Goal: Task Accomplishment & Management: Use online tool/utility

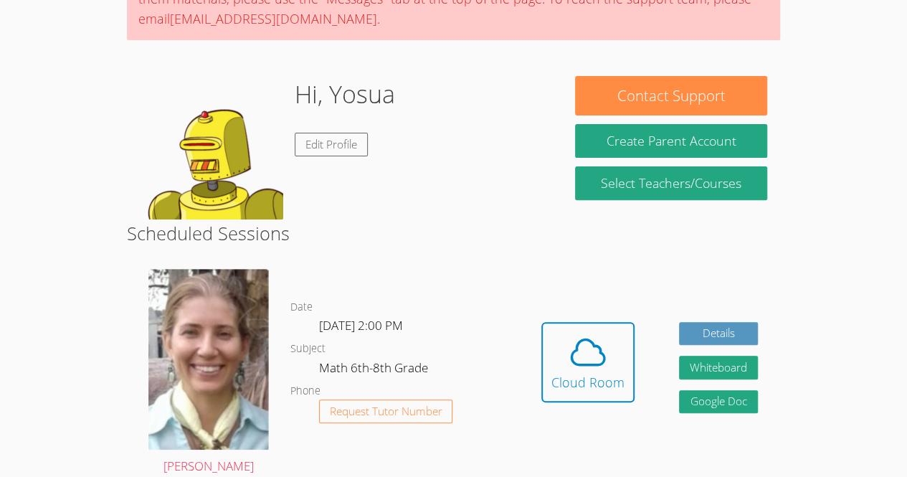
scroll to position [169, 0]
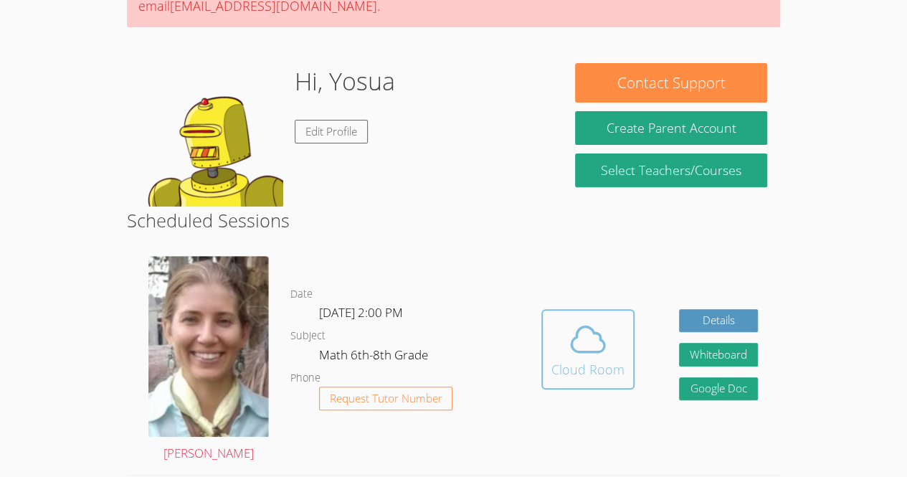
click at [568, 356] on icon at bounding box center [588, 339] width 40 height 40
click at [582, 351] on icon at bounding box center [587, 338] width 33 height 25
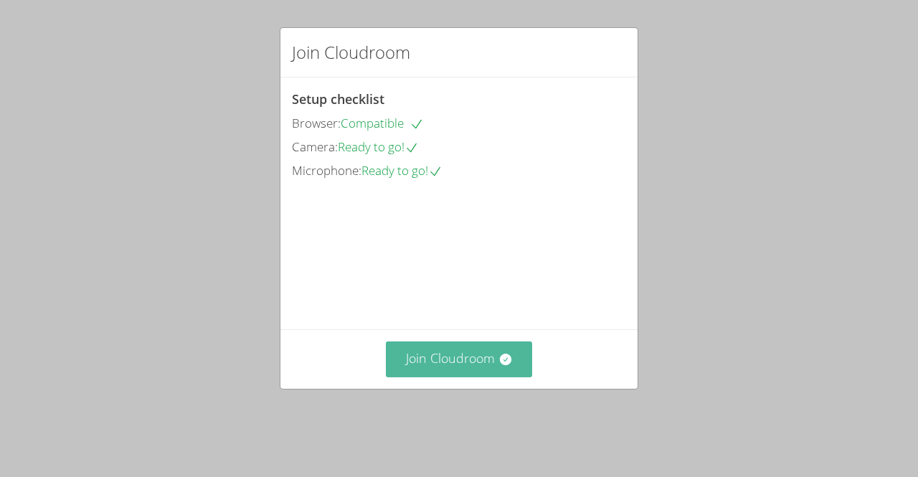
click at [477, 375] on button "Join Cloudroom" at bounding box center [459, 358] width 147 height 35
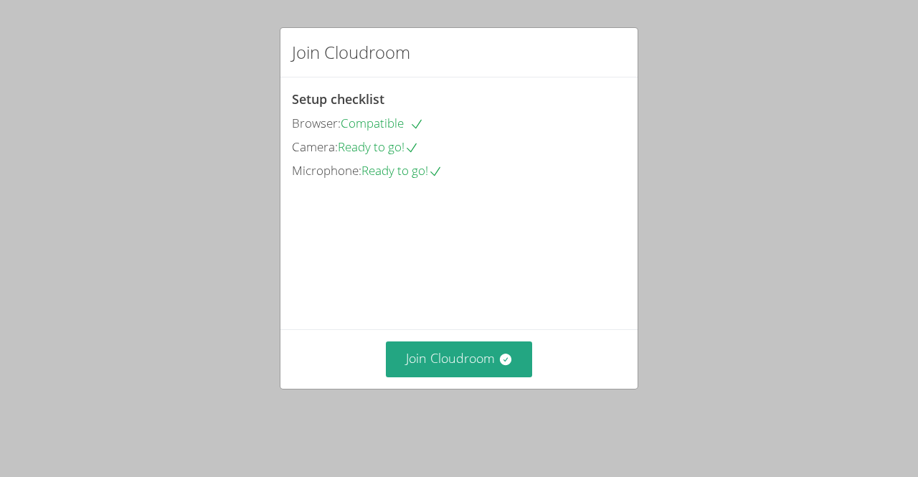
scroll to position [46, 0]
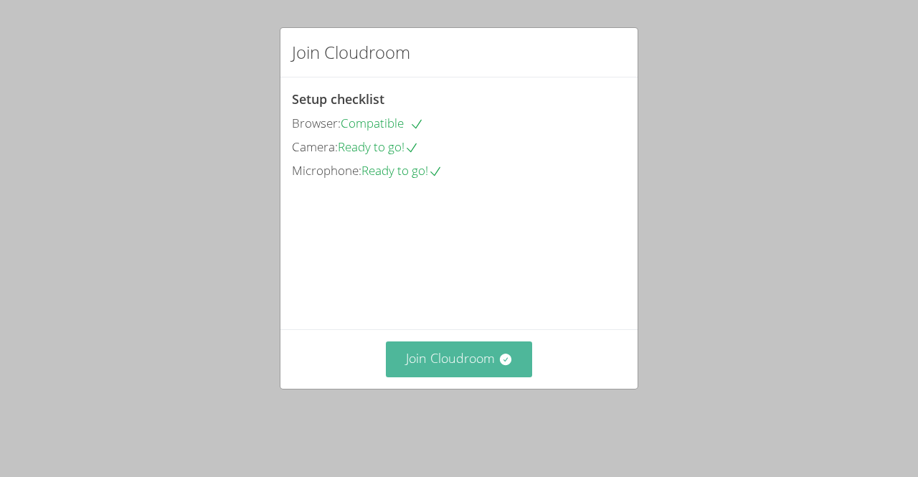
click at [442, 376] on button "Join Cloudroom" at bounding box center [459, 358] width 147 height 35
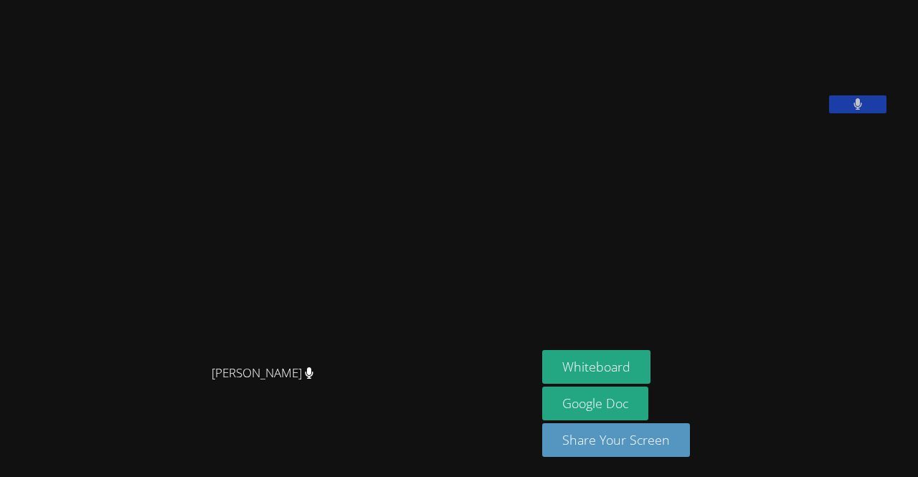
click at [376, 157] on video at bounding box center [268, 209] width 215 height 295
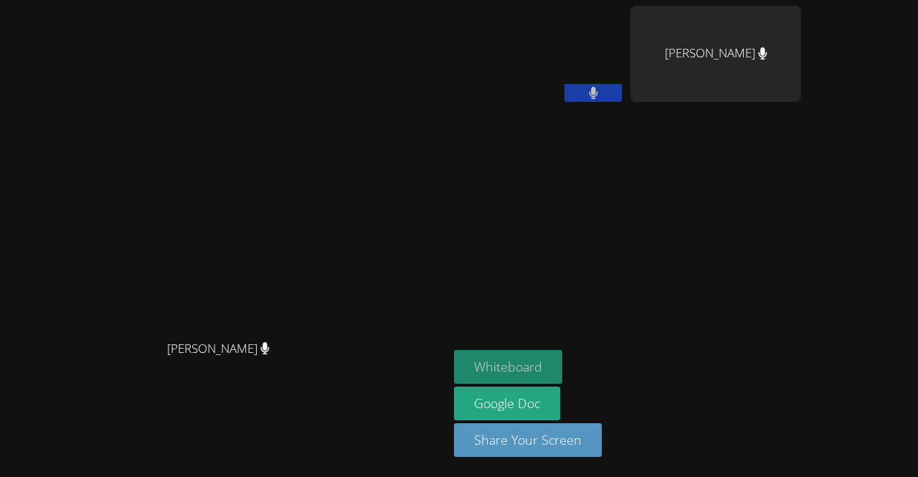
click at [562, 366] on button "Whiteboard" at bounding box center [508, 367] width 108 height 34
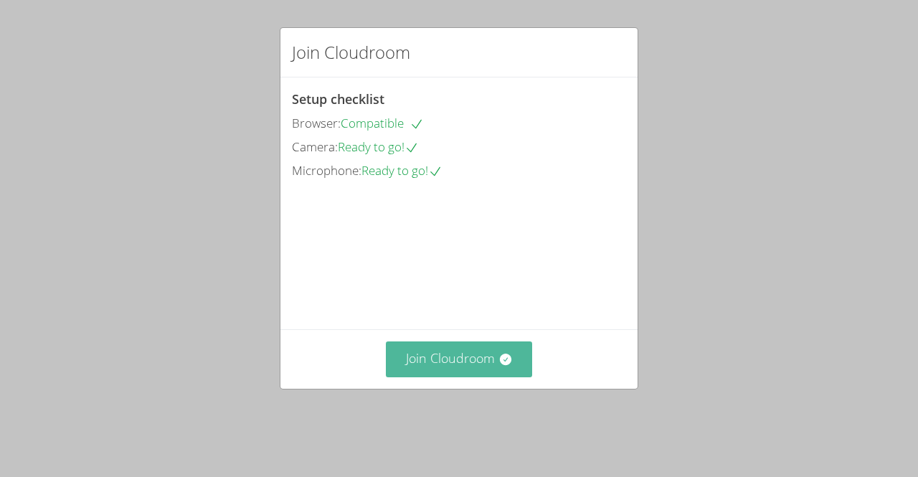
click at [422, 376] on button "Join Cloudroom" at bounding box center [459, 358] width 147 height 35
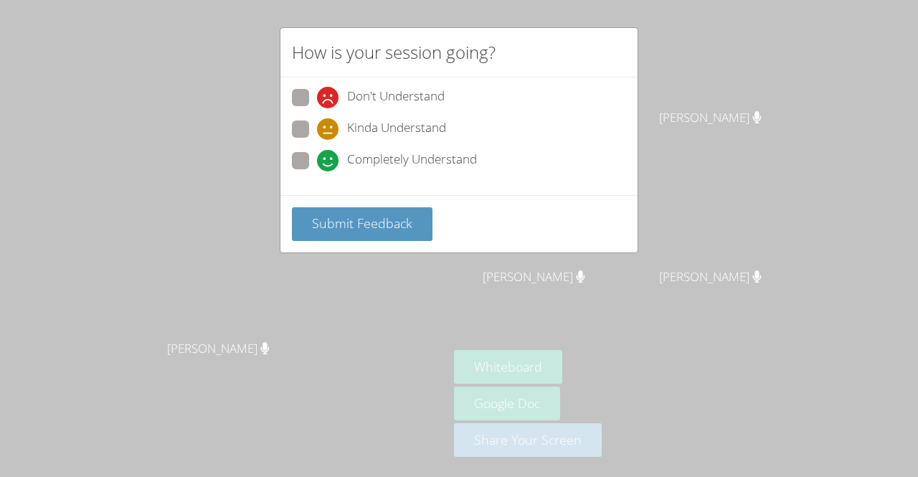
click at [317, 171] on span at bounding box center [317, 171] width 0 height 0
click at [317, 163] on input "Completely Understand" at bounding box center [323, 158] width 12 height 12
radio input "true"
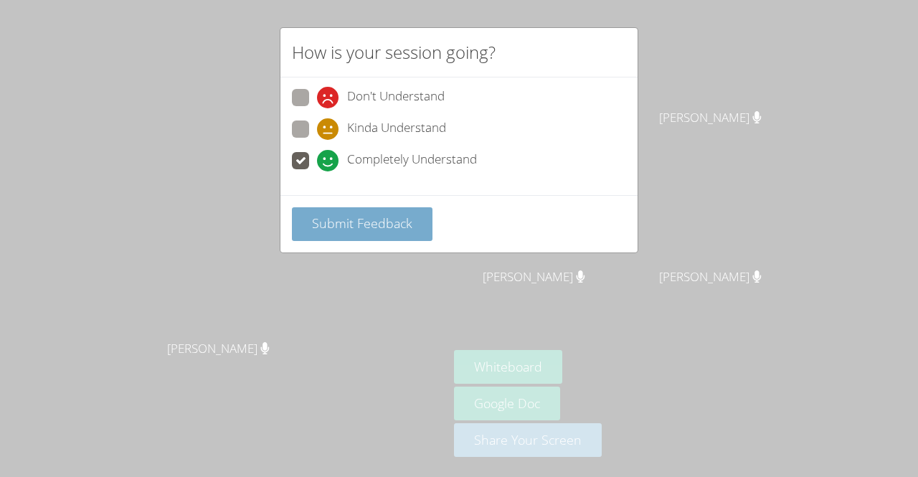
click at [346, 232] on button "Submit Feedback" at bounding box center [362, 224] width 141 height 34
